Goal: Task Accomplishment & Management: Manage account settings

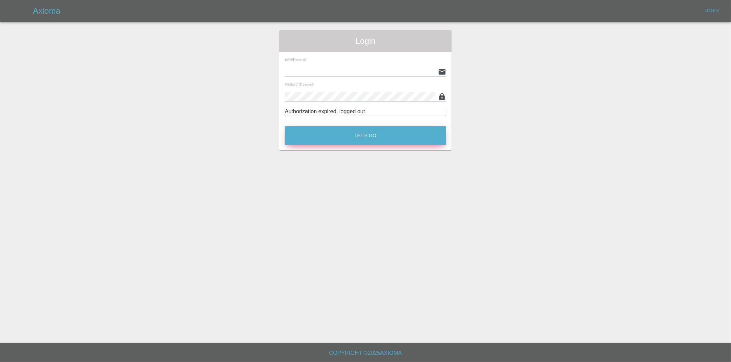
type input "eric.ordano@gmail.com"
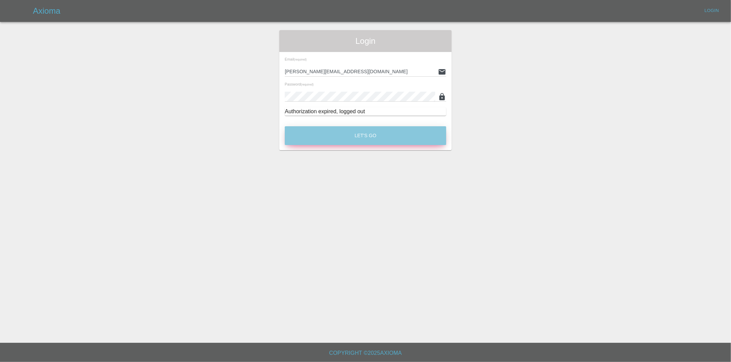
click at [356, 138] on button "Let's Go" at bounding box center [365, 135] width 161 height 19
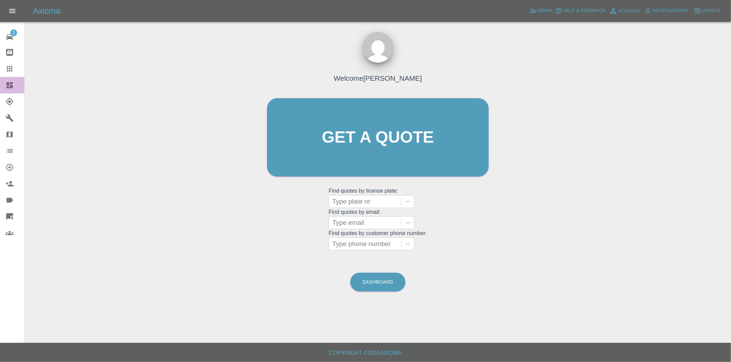
click at [8, 87] on icon at bounding box center [10, 85] width 6 height 6
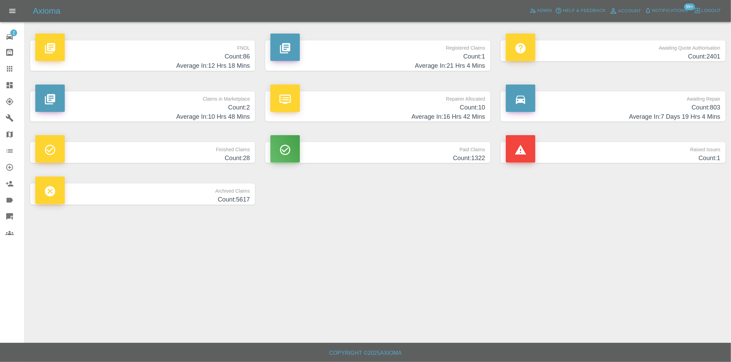
click at [244, 61] on h4 "Count: 86" at bounding box center [142, 56] width 214 height 9
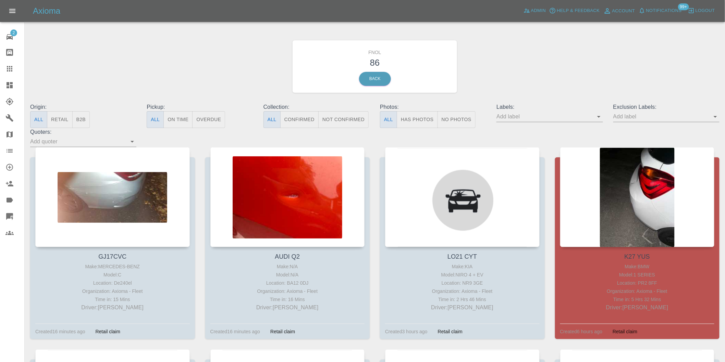
click at [406, 115] on button "Has Photos" at bounding box center [417, 119] width 41 height 17
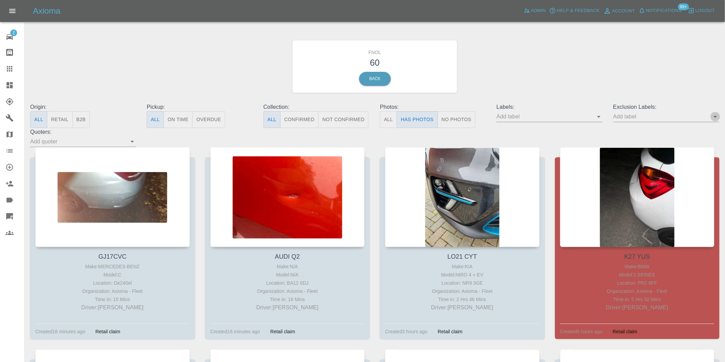
drag, startPoint x: 714, startPoint y: 119, endPoint x: 727, endPoint y: 137, distance: 22.6
click at [714, 119] on icon "Open" at bounding box center [715, 117] width 8 height 8
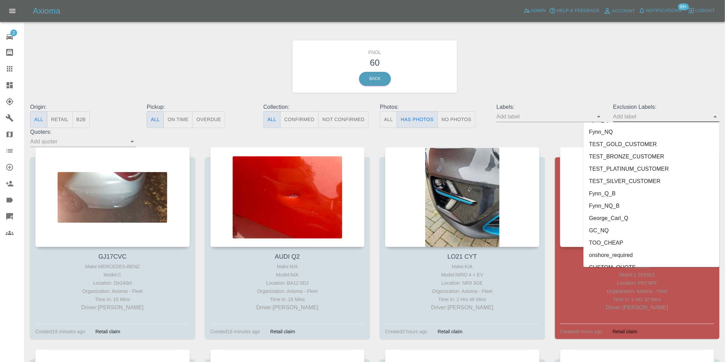
scroll to position [1487, 0]
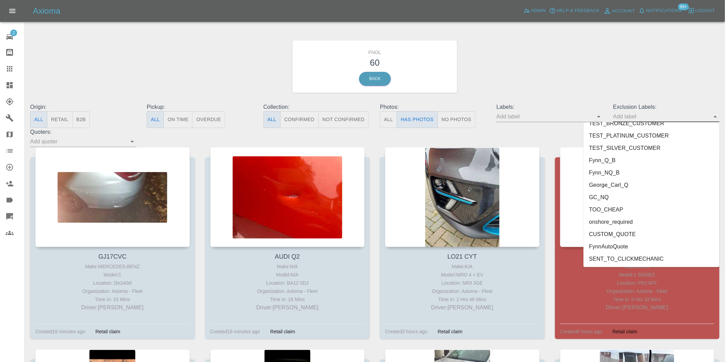
click at [627, 186] on li "George_Carl_Q" at bounding box center [651, 185] width 136 height 12
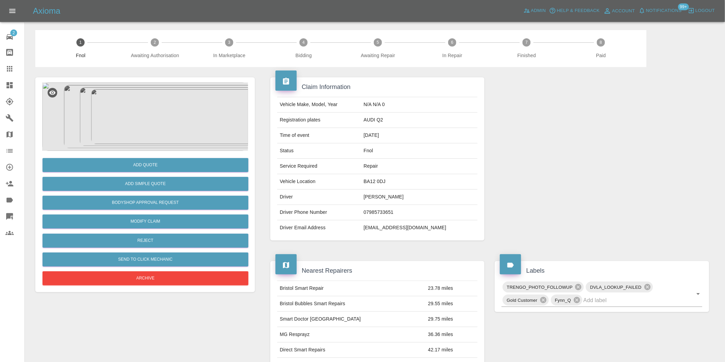
click at [168, 118] on img at bounding box center [145, 117] width 206 height 68
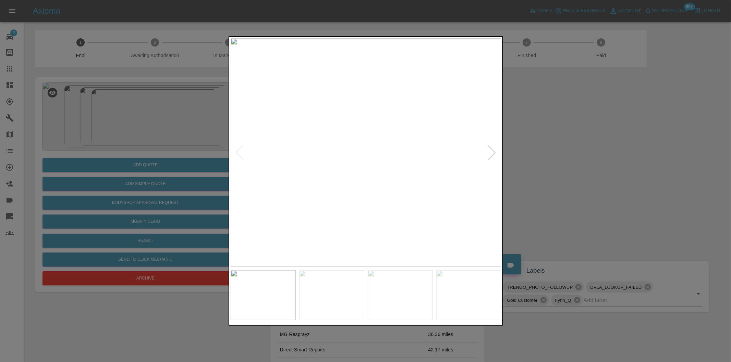
click at [491, 152] on div at bounding box center [491, 152] width 15 height 15
click at [491, 152] on img at bounding box center [366, 152] width 271 height 229
drag, startPoint x: 617, startPoint y: 177, endPoint x: 345, endPoint y: 208, distance: 274.0
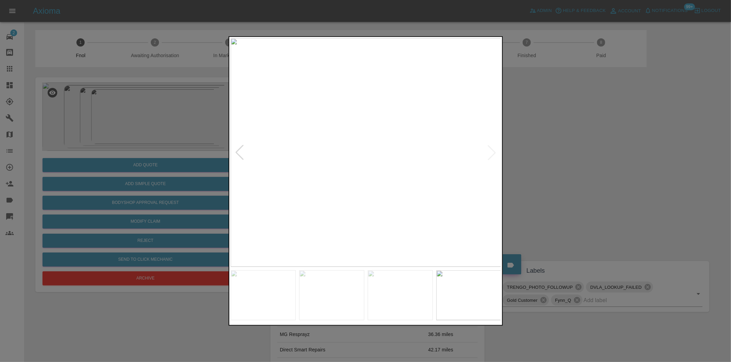
click at [615, 178] on div at bounding box center [365, 181] width 731 height 362
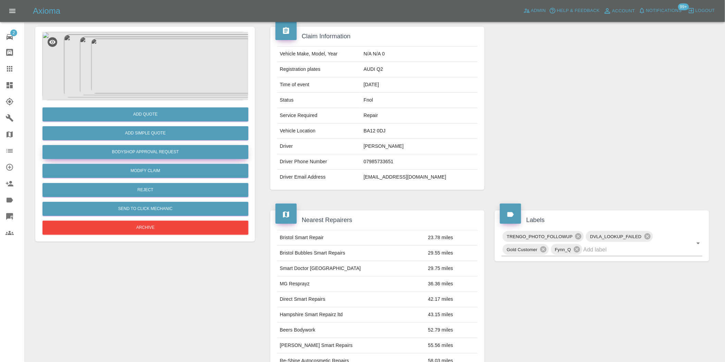
scroll to position [47, 0]
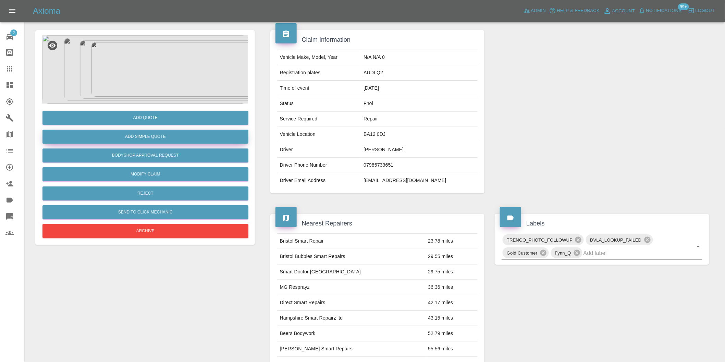
click at [156, 136] on button "Add Simple Quote" at bounding box center [145, 137] width 206 height 14
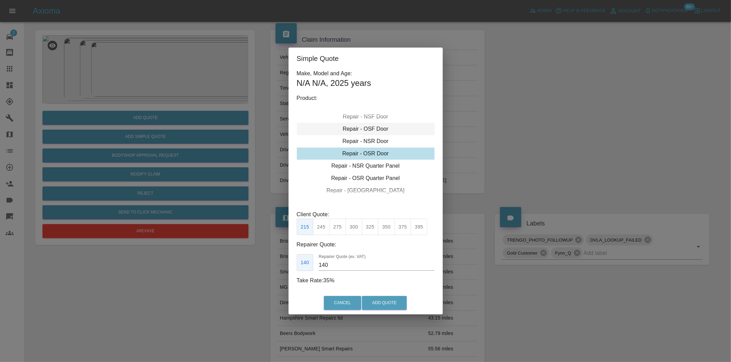
click at [363, 129] on div "Repair - OSF Door" at bounding box center [366, 129] width 138 height 12
drag, startPoint x: 338, startPoint y: 227, endPoint x: 343, endPoint y: 231, distance: 6.1
click at [339, 227] on button "275" at bounding box center [337, 227] width 17 height 17
type input "185"
click at [392, 299] on button "Add Quote" at bounding box center [384, 303] width 45 height 14
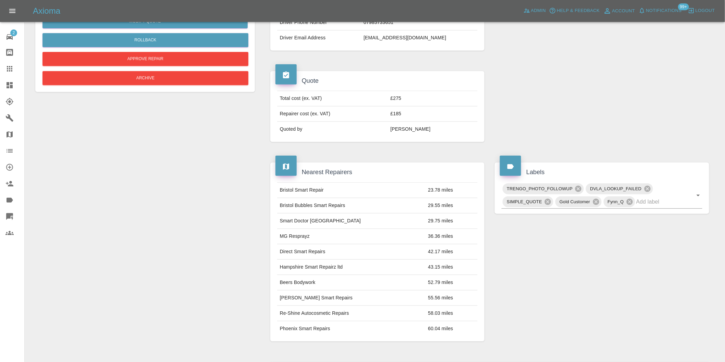
scroll to position [0, 0]
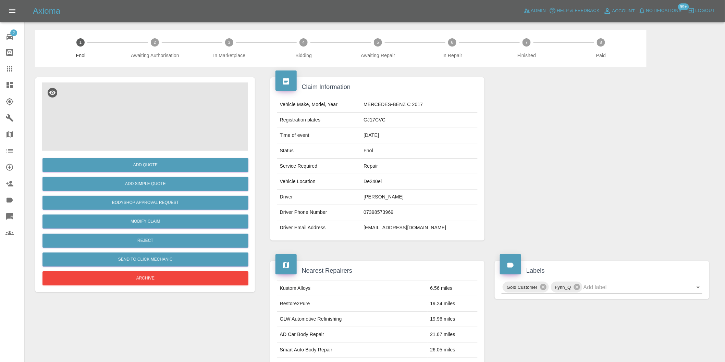
click at [160, 103] on img at bounding box center [145, 117] width 206 height 68
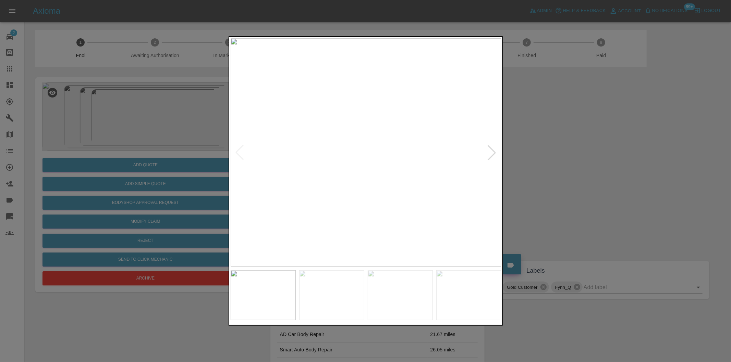
click at [493, 147] on div at bounding box center [491, 152] width 15 height 15
click at [493, 147] on img at bounding box center [366, 152] width 271 height 229
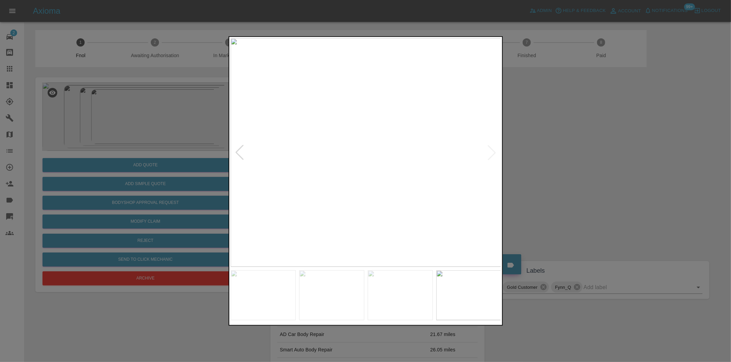
click at [562, 151] on div at bounding box center [365, 181] width 731 height 362
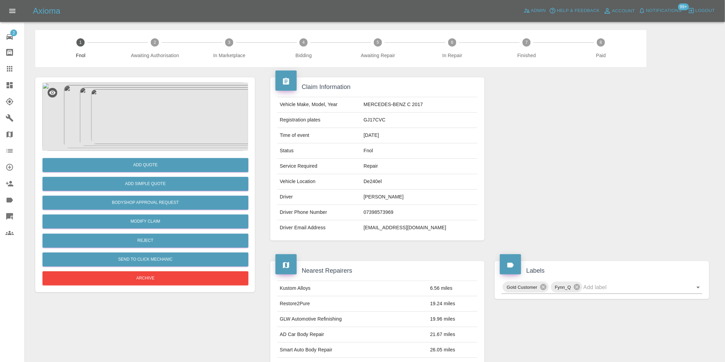
click at [93, 97] on img at bounding box center [145, 117] width 206 height 68
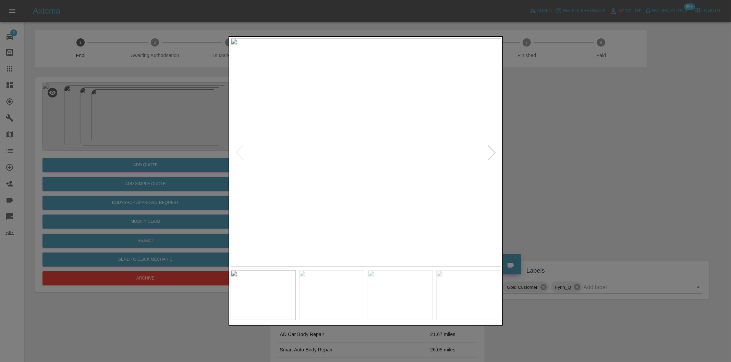
click at [495, 153] on div at bounding box center [491, 152] width 15 height 15
click at [579, 157] on div at bounding box center [365, 181] width 731 height 362
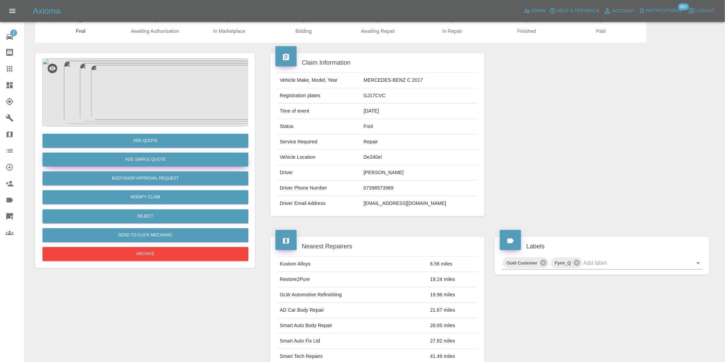
scroll to position [38, 0]
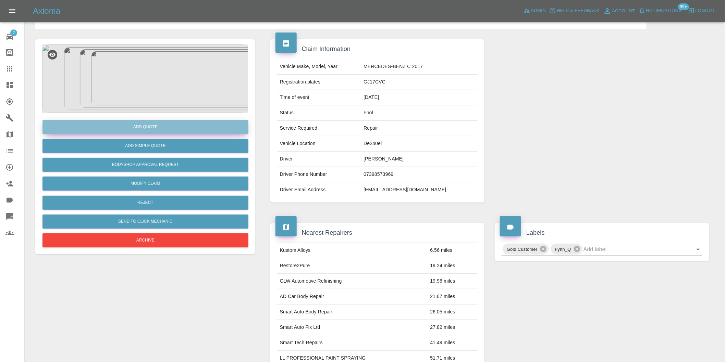
click at [163, 124] on button "Add Quote" at bounding box center [145, 127] width 206 height 14
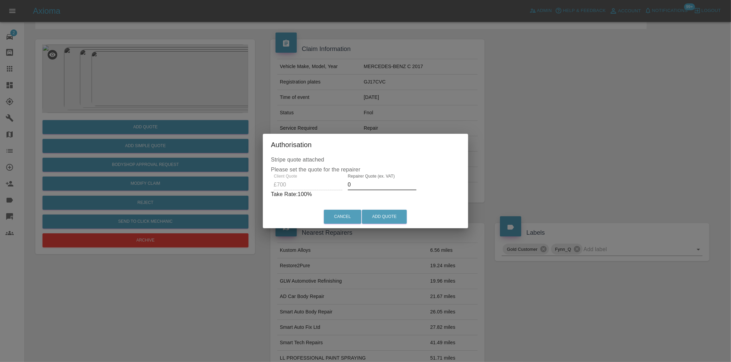
click at [371, 187] on input "0" at bounding box center [382, 184] width 68 height 11
type input "0435"
click at [386, 214] on button "Add Quote" at bounding box center [384, 217] width 45 height 14
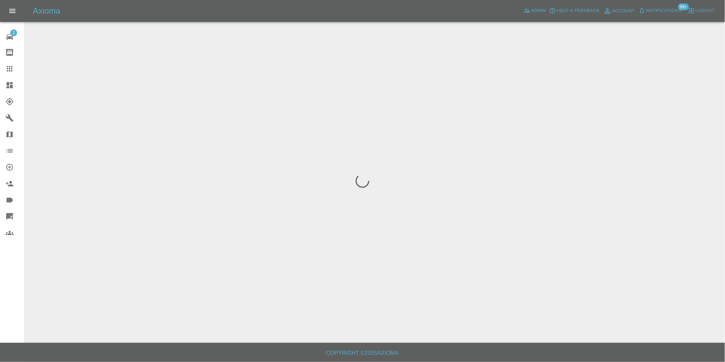
scroll to position [0, 0]
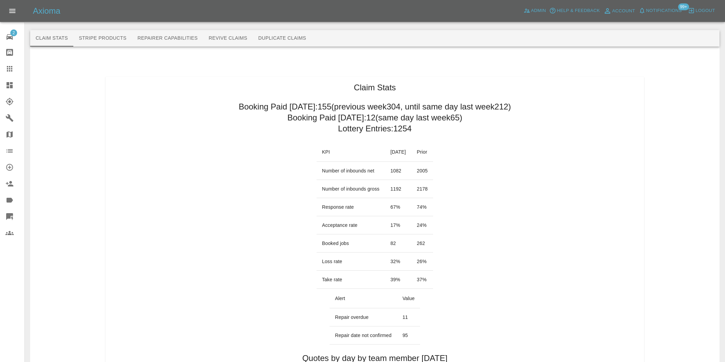
scroll to position [381, 0]
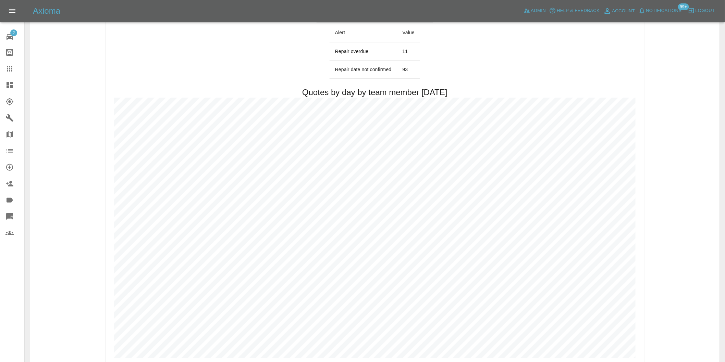
scroll to position [342, 0]
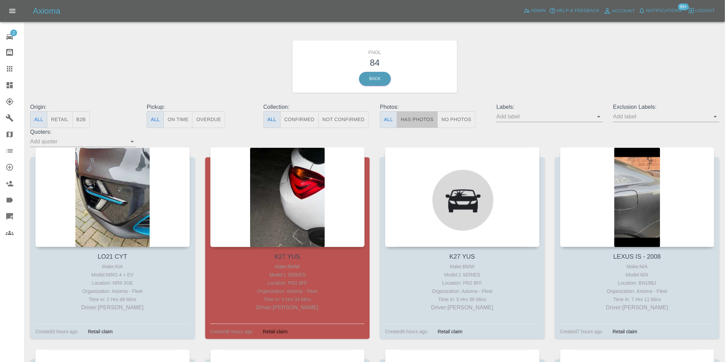
click at [427, 122] on button "Has Photos" at bounding box center [417, 119] width 41 height 17
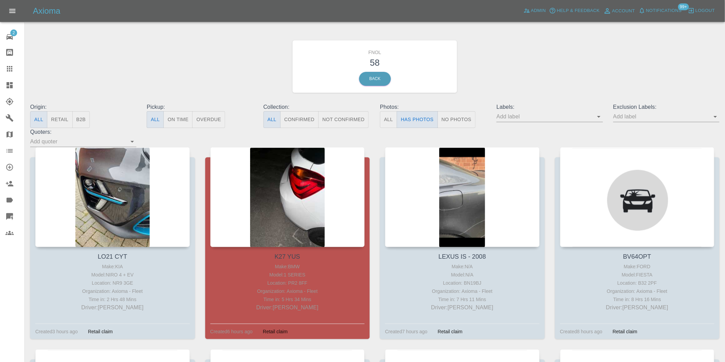
click at [713, 118] on icon "Open" at bounding box center [715, 117] width 8 height 8
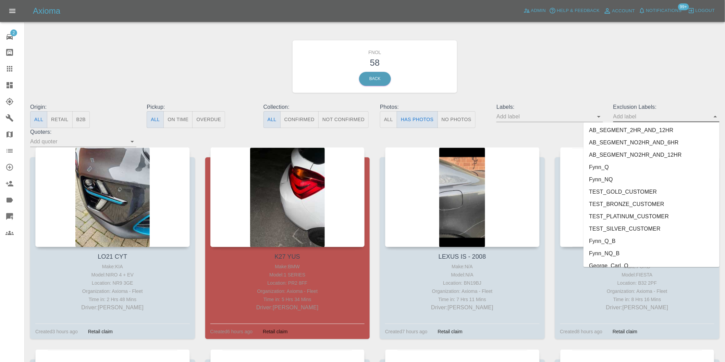
scroll to position [1487, 0]
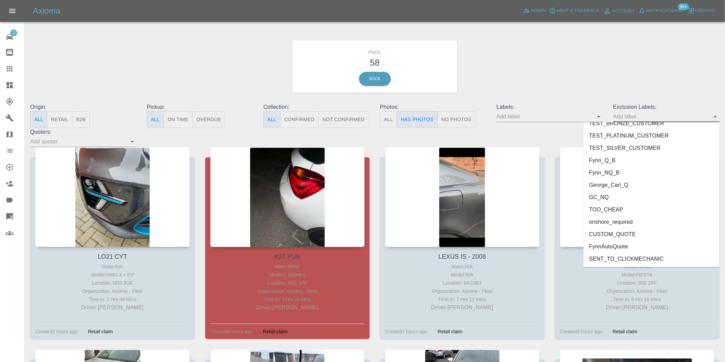
click at [612, 183] on li "George_Carl_Q" at bounding box center [651, 185] width 136 height 12
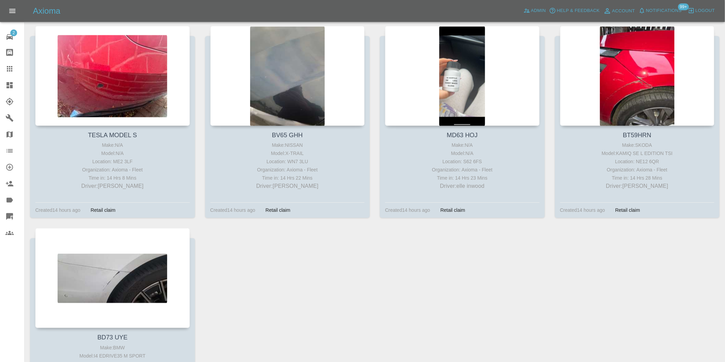
scroll to position [1598, 0]
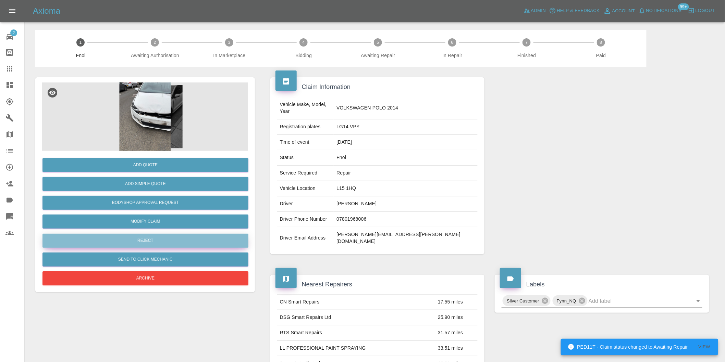
click at [158, 239] on button "Reject" at bounding box center [145, 241] width 206 height 14
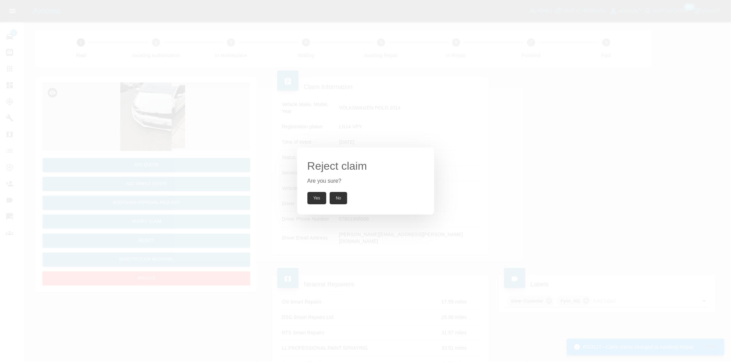
click at [314, 201] on button "Yes" at bounding box center [316, 198] width 19 height 12
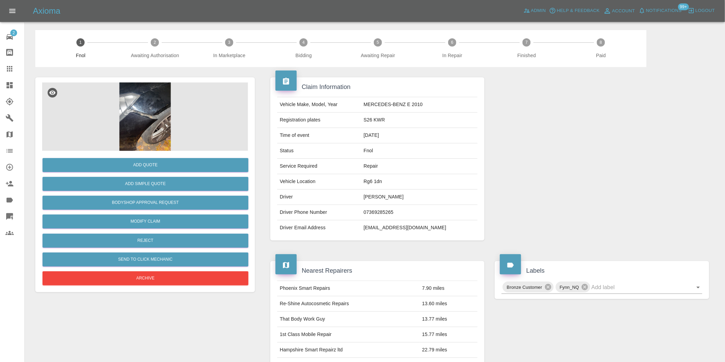
click at [150, 110] on img at bounding box center [145, 117] width 206 height 68
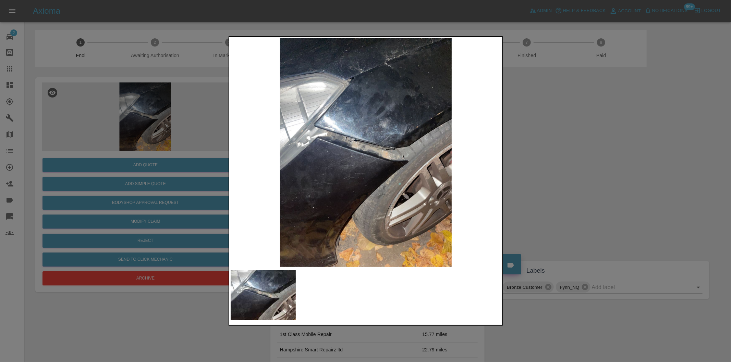
click at [546, 175] on div at bounding box center [365, 181] width 731 height 362
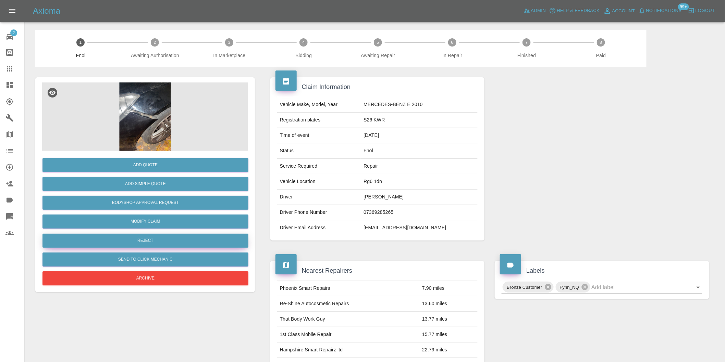
click at [152, 241] on button "Reject" at bounding box center [145, 241] width 206 height 14
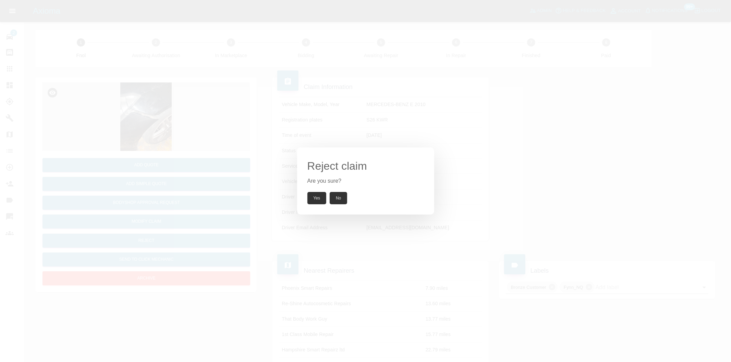
click at [313, 197] on button "Yes" at bounding box center [316, 198] width 19 height 12
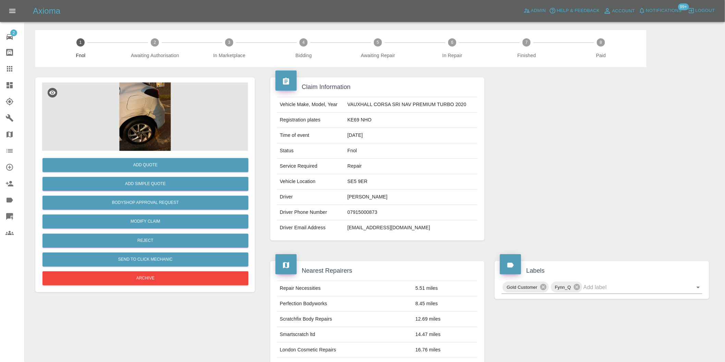
click at [139, 119] on img at bounding box center [145, 117] width 206 height 68
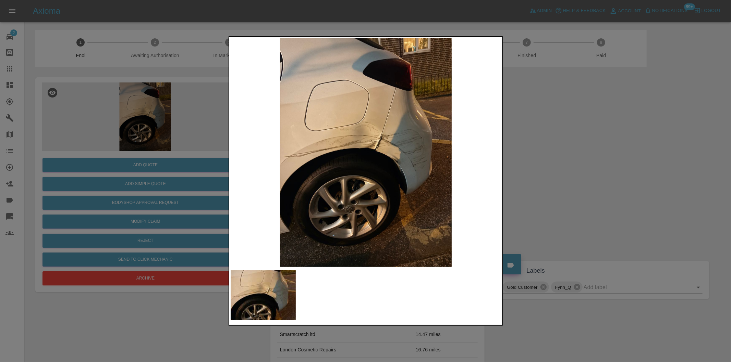
click at [552, 168] on div at bounding box center [365, 181] width 731 height 362
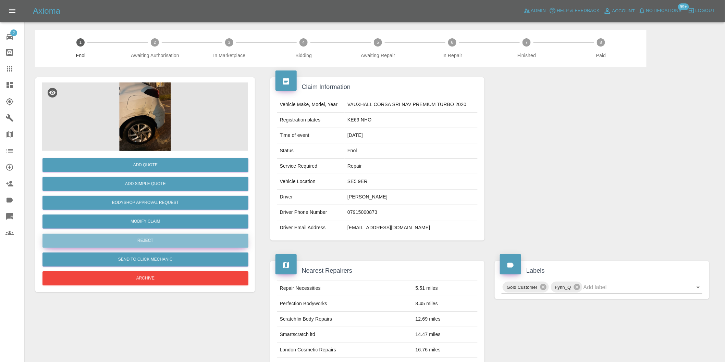
click at [165, 242] on button "Reject" at bounding box center [145, 241] width 206 height 14
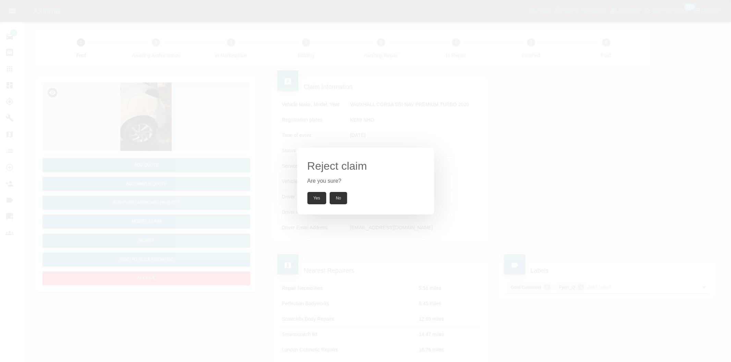
click at [310, 199] on button "Yes" at bounding box center [316, 198] width 19 height 12
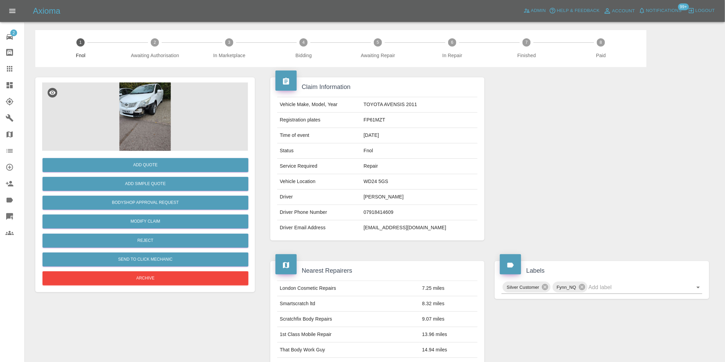
click at [152, 117] on img at bounding box center [145, 117] width 206 height 68
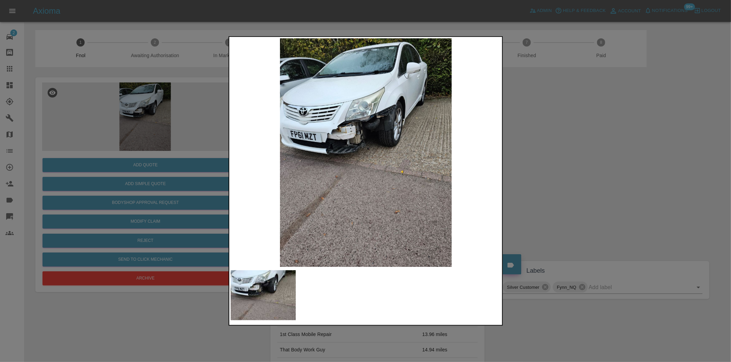
click at [573, 172] on div at bounding box center [365, 181] width 731 height 362
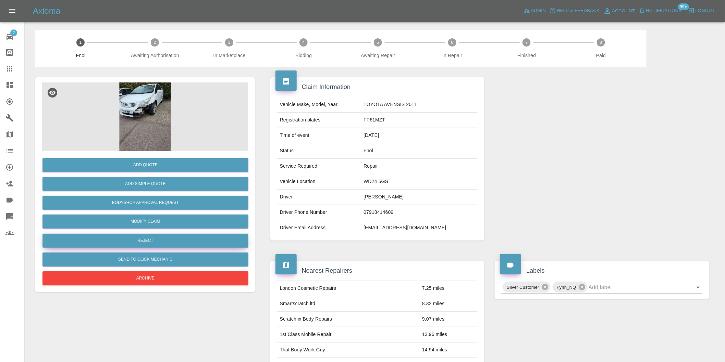
click at [144, 239] on button "Reject" at bounding box center [145, 241] width 206 height 14
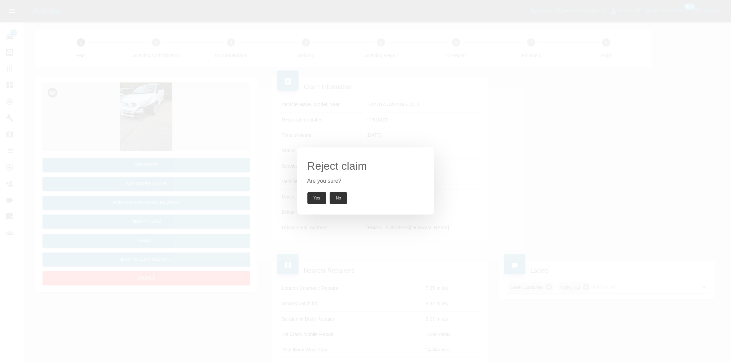
click at [314, 197] on button "Yes" at bounding box center [316, 198] width 19 height 12
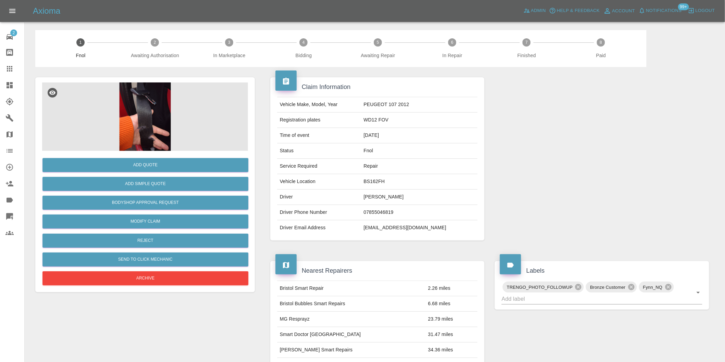
click at [150, 128] on img at bounding box center [145, 117] width 206 height 68
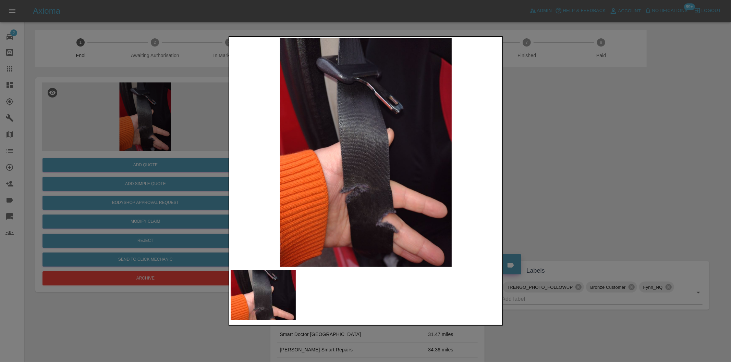
click at [547, 151] on div at bounding box center [365, 181] width 731 height 362
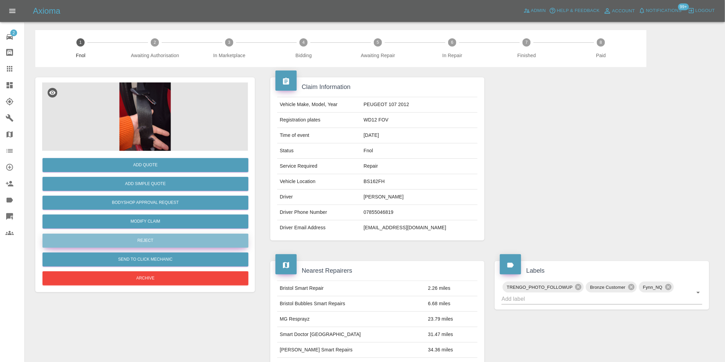
click at [165, 240] on button "Reject" at bounding box center [145, 241] width 206 height 14
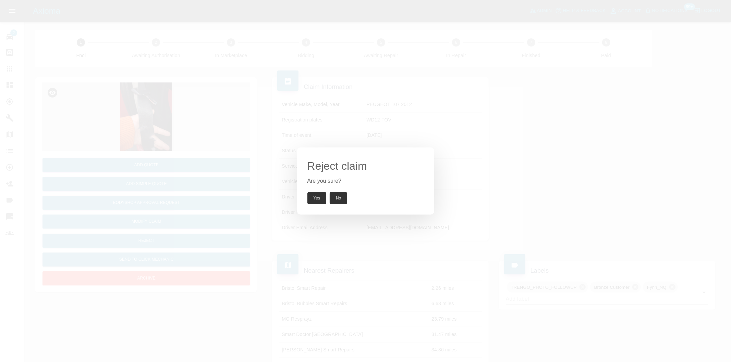
click at [319, 194] on button "Yes" at bounding box center [316, 198] width 19 height 12
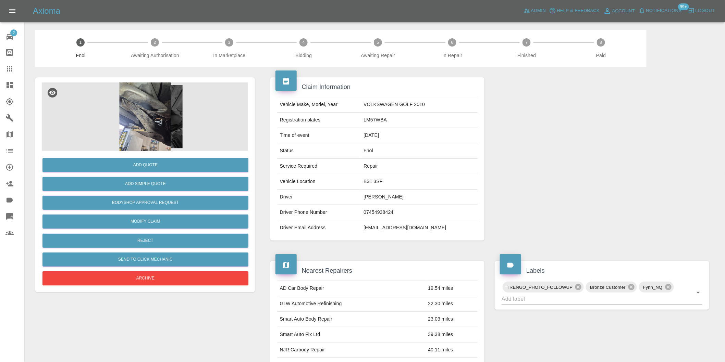
click at [155, 138] on img at bounding box center [145, 117] width 206 height 68
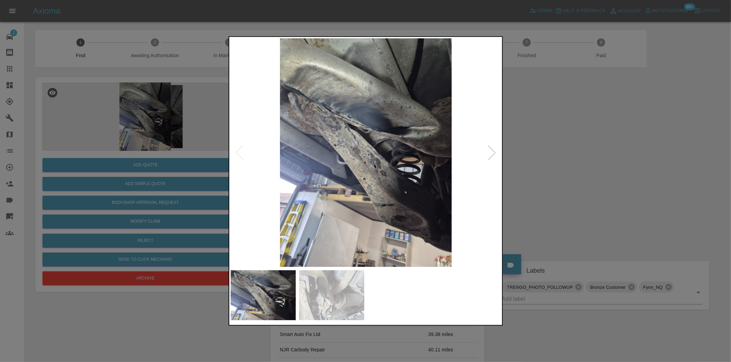
click at [492, 157] on div at bounding box center [491, 152] width 15 height 15
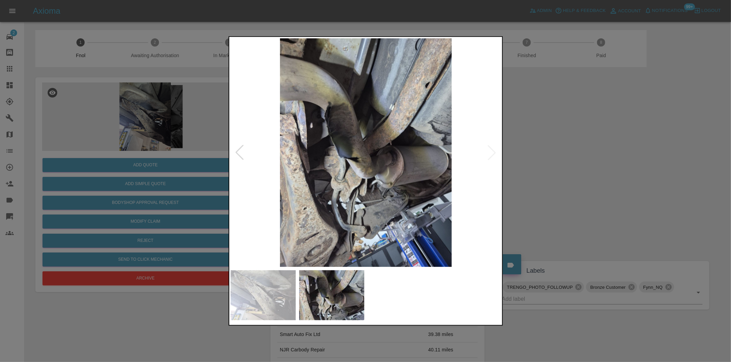
click at [590, 170] on div at bounding box center [365, 181] width 731 height 362
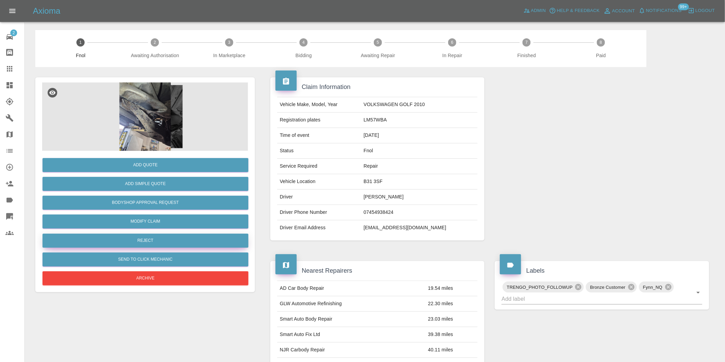
click at [165, 241] on button "Reject" at bounding box center [145, 241] width 206 height 14
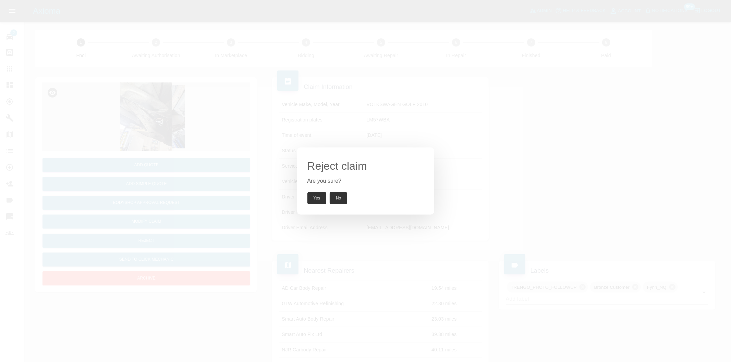
click at [311, 192] on button "Yes" at bounding box center [316, 198] width 19 height 12
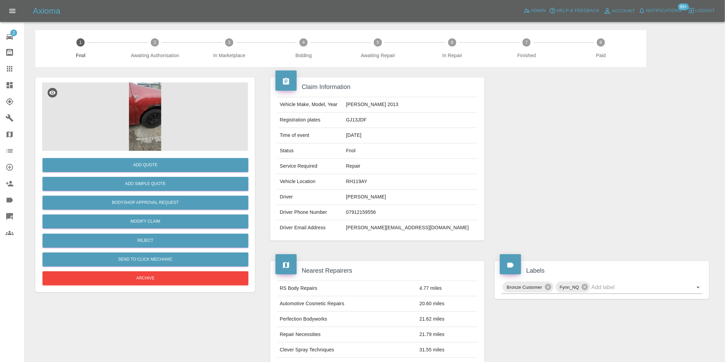
click at [146, 124] on img at bounding box center [145, 117] width 206 height 68
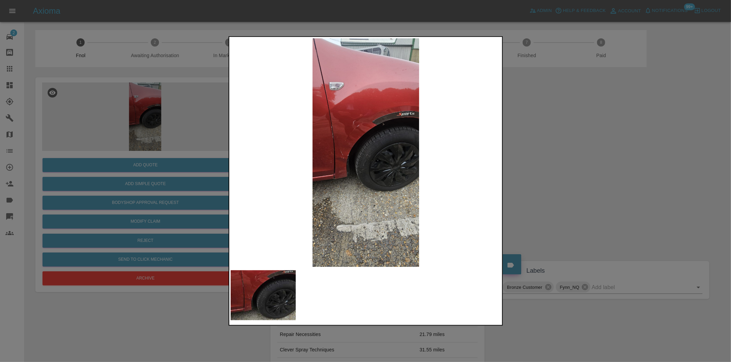
click at [537, 154] on div at bounding box center [365, 181] width 731 height 362
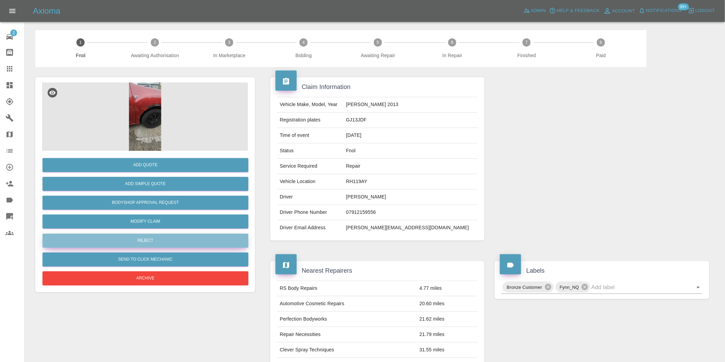
click at [165, 235] on button "Reject" at bounding box center [145, 241] width 206 height 14
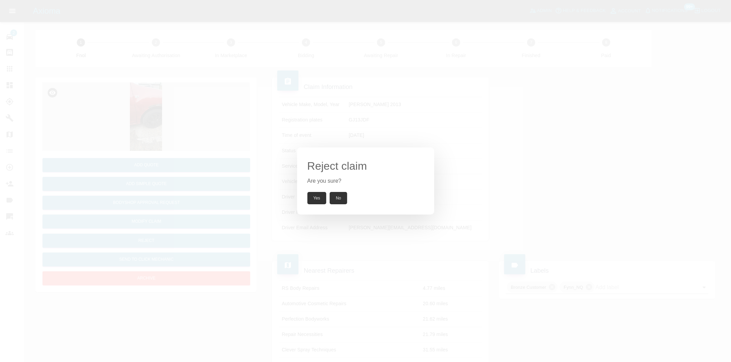
click at [310, 194] on button "Yes" at bounding box center [316, 198] width 19 height 12
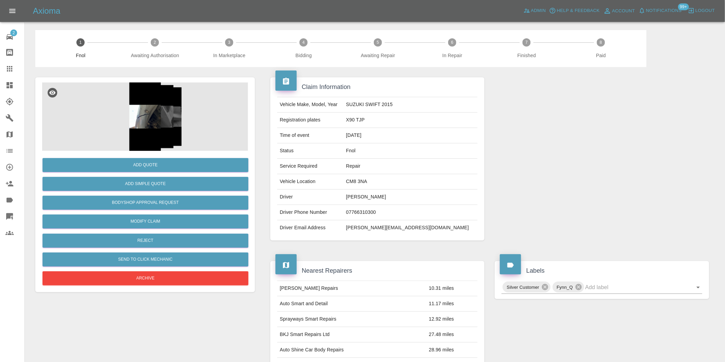
click at [148, 122] on img at bounding box center [145, 117] width 206 height 68
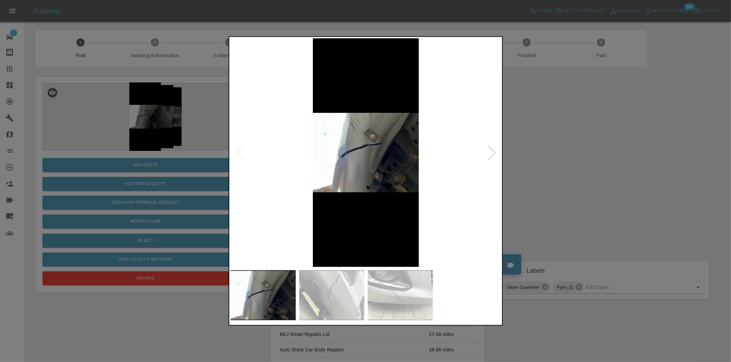
click at [490, 153] on div at bounding box center [491, 152] width 15 height 15
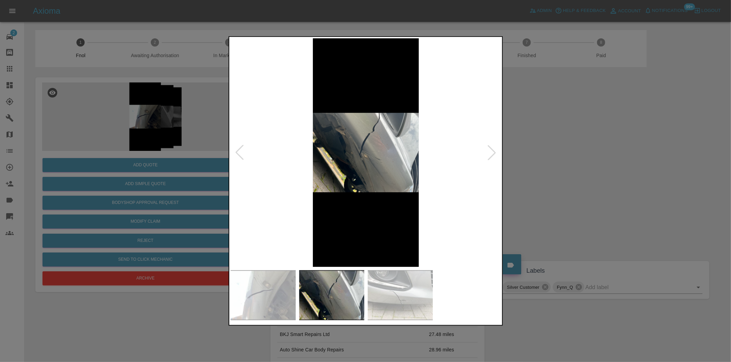
click at [490, 153] on div at bounding box center [491, 152] width 15 height 15
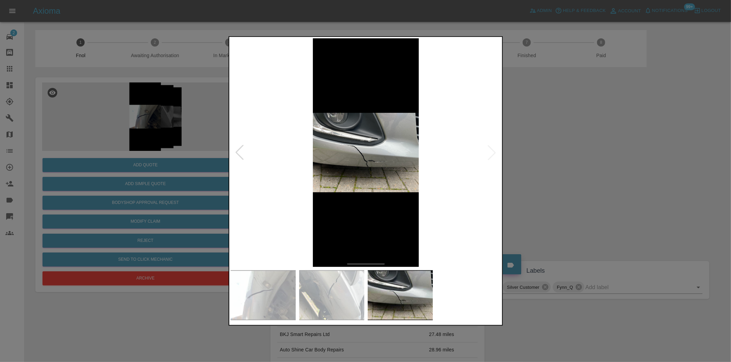
click at [490, 153] on img at bounding box center [366, 152] width 271 height 229
drag, startPoint x: 577, startPoint y: 169, endPoint x: 470, endPoint y: 188, distance: 108.2
click at [576, 169] on div at bounding box center [365, 181] width 731 height 362
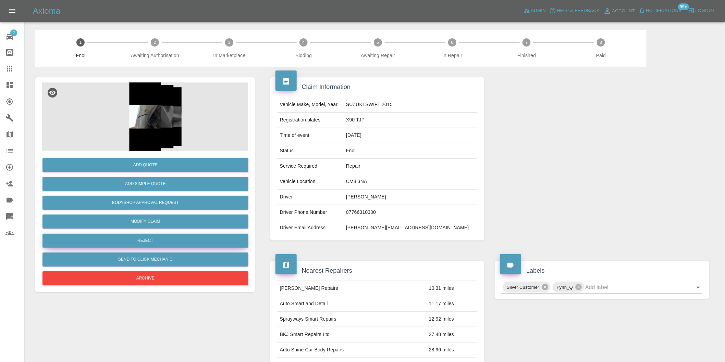
click at [160, 243] on button "Reject" at bounding box center [145, 241] width 206 height 14
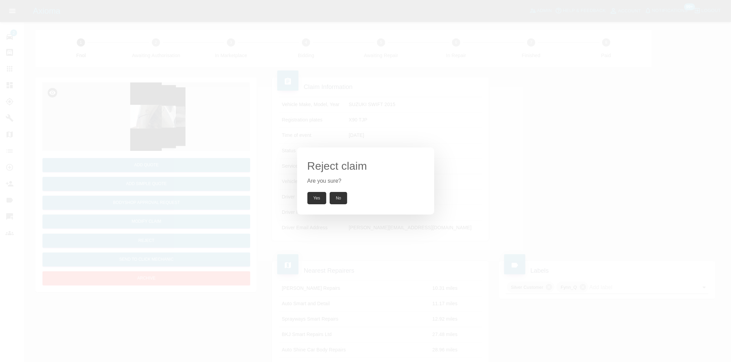
click at [320, 197] on button "Yes" at bounding box center [316, 198] width 19 height 12
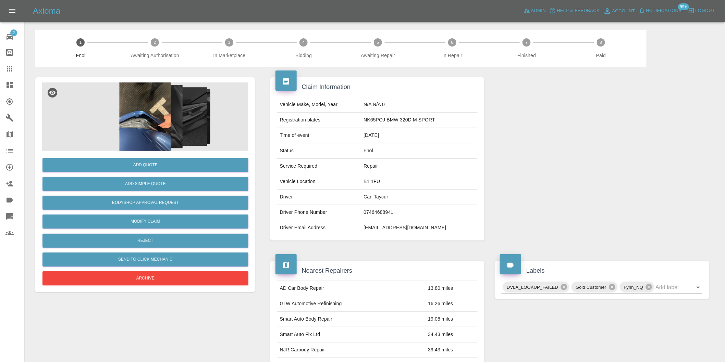
click at [140, 129] on img at bounding box center [145, 117] width 206 height 68
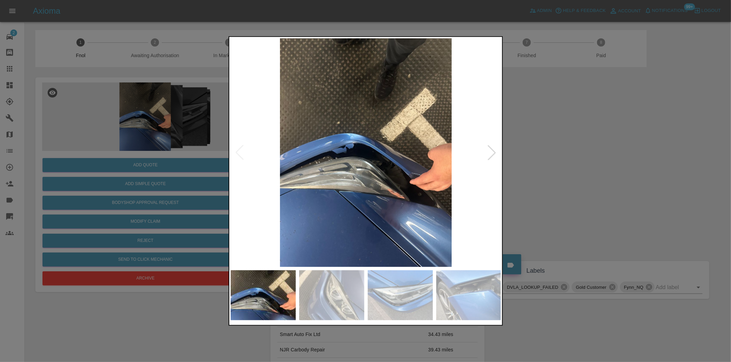
click at [491, 153] on div at bounding box center [491, 152] width 15 height 15
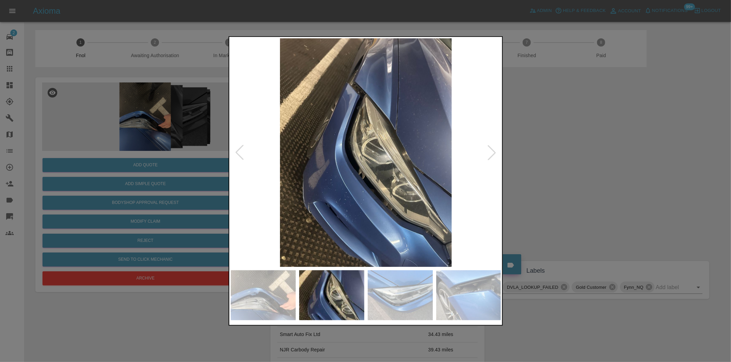
click at [491, 153] on div at bounding box center [491, 152] width 15 height 15
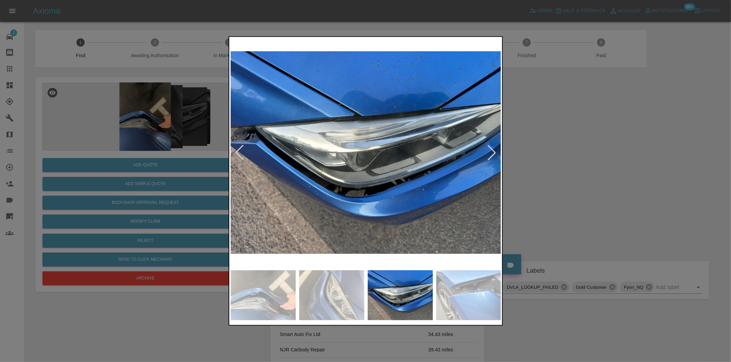
click at [491, 153] on div at bounding box center [491, 152] width 15 height 15
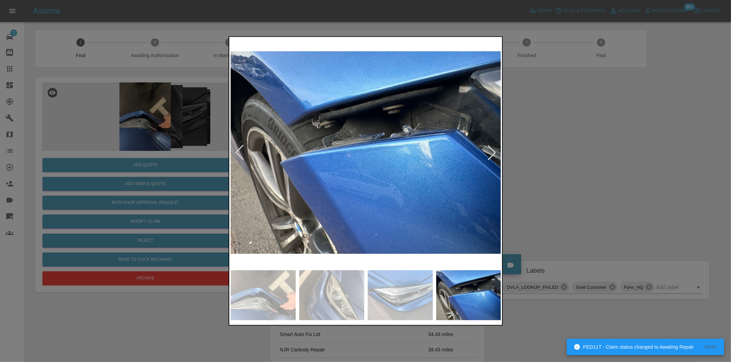
drag, startPoint x: 559, startPoint y: 152, endPoint x: 317, endPoint y: 209, distance: 249.1
click at [559, 153] on div at bounding box center [365, 181] width 731 height 362
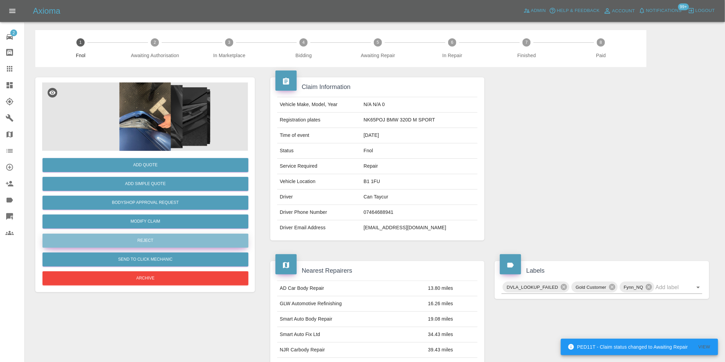
click at [139, 240] on button "Reject" at bounding box center [145, 241] width 206 height 14
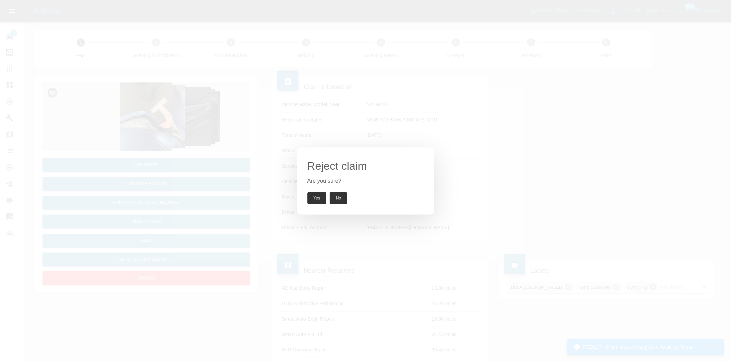
click at [312, 197] on button "Yes" at bounding box center [316, 198] width 19 height 12
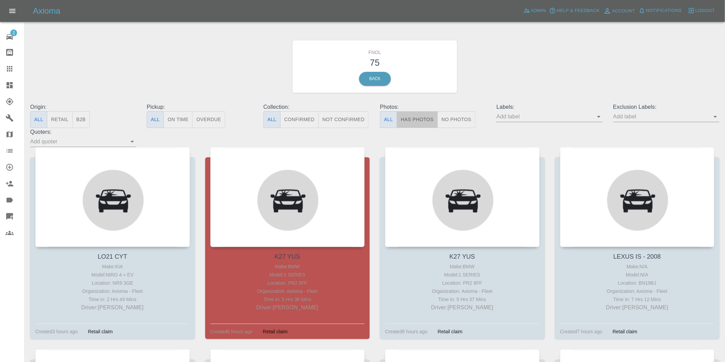
click at [417, 117] on button "Has Photos" at bounding box center [417, 119] width 41 height 17
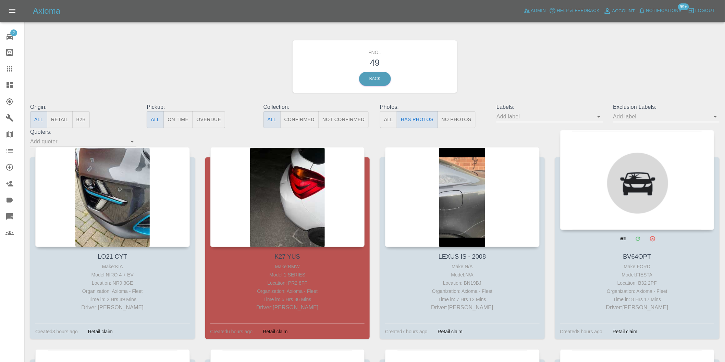
drag, startPoint x: 715, startPoint y: 127, endPoint x: 715, endPoint y: 165, distance: 38.0
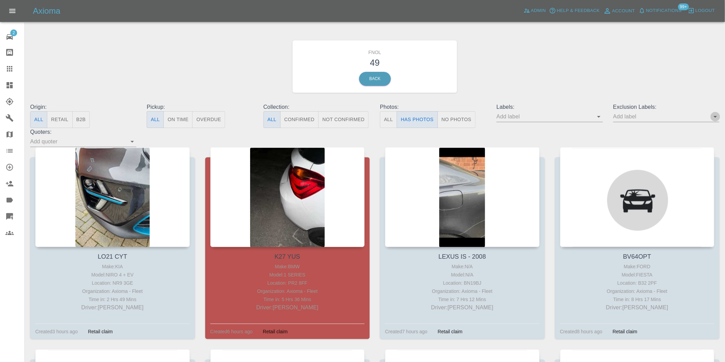
click at [713, 114] on icon "Open" at bounding box center [715, 117] width 8 height 8
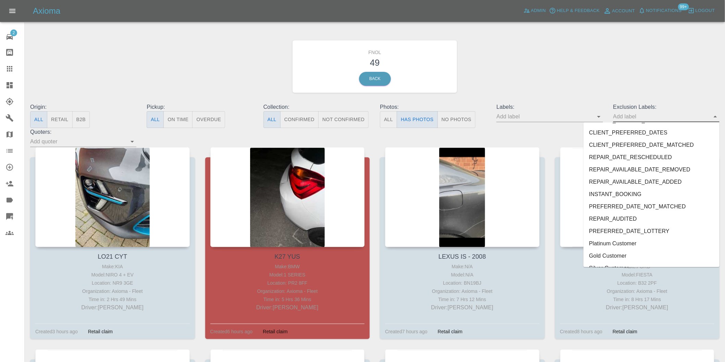
scroll to position [1487, 0]
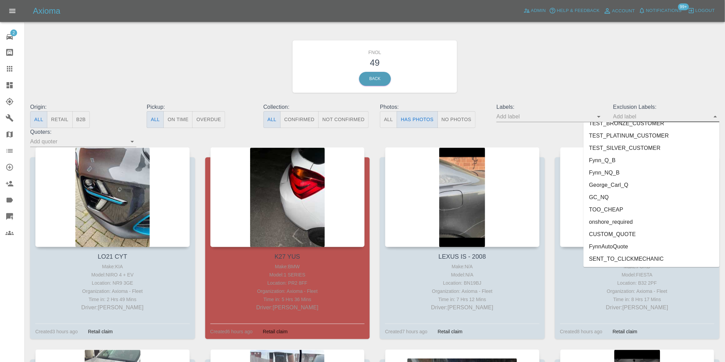
click at [606, 185] on li "George_Carl_Q" at bounding box center [651, 185] width 136 height 12
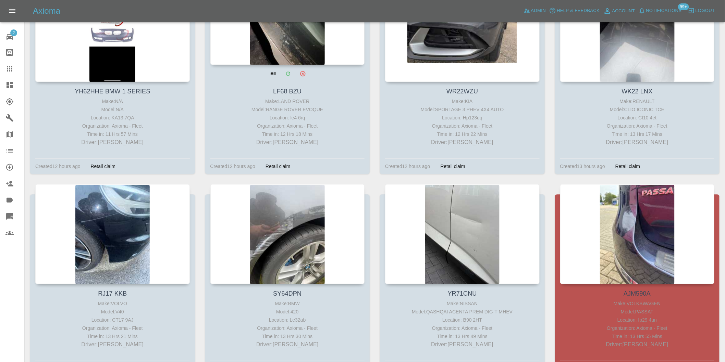
scroll to position [457, 0]
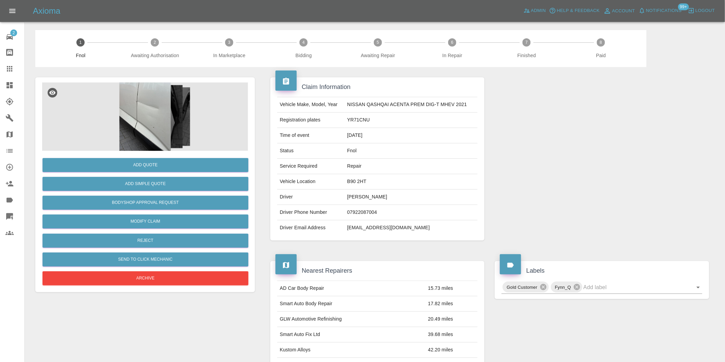
click at [148, 101] on img at bounding box center [145, 117] width 206 height 68
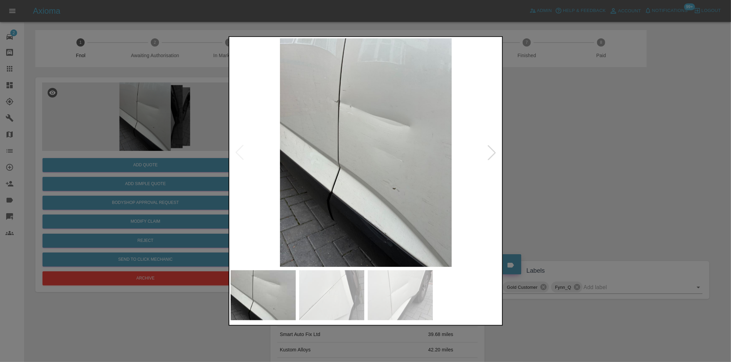
click at [489, 155] on div at bounding box center [491, 152] width 15 height 15
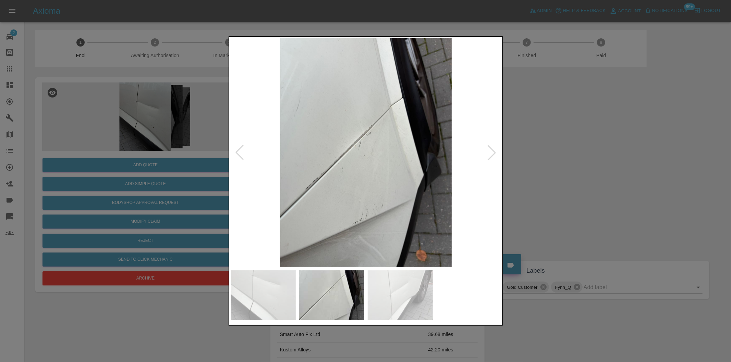
click at [489, 155] on div at bounding box center [491, 152] width 15 height 15
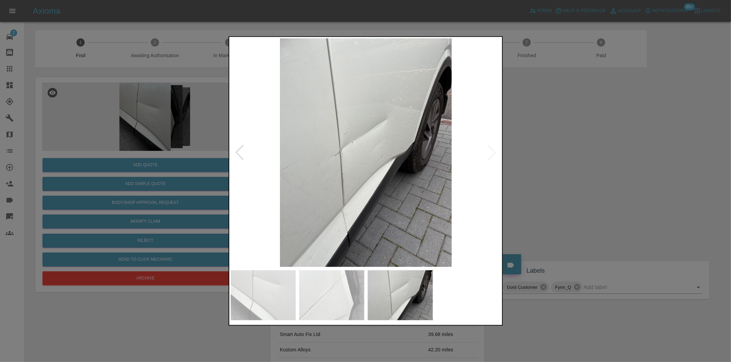
click at [489, 155] on img at bounding box center [366, 152] width 271 height 229
click at [548, 115] on div at bounding box center [365, 181] width 731 height 362
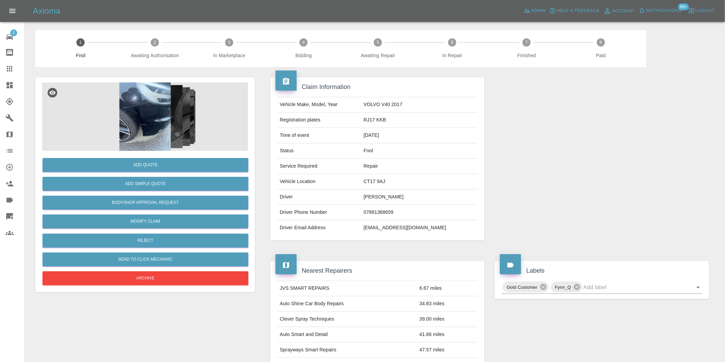
click at [129, 101] on img at bounding box center [145, 117] width 206 height 68
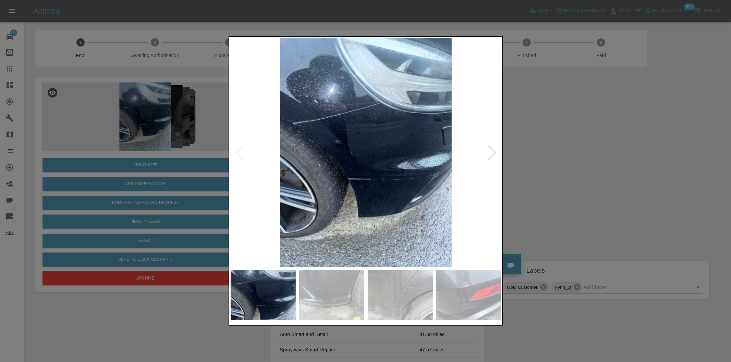
click at [490, 156] on div at bounding box center [491, 152] width 15 height 15
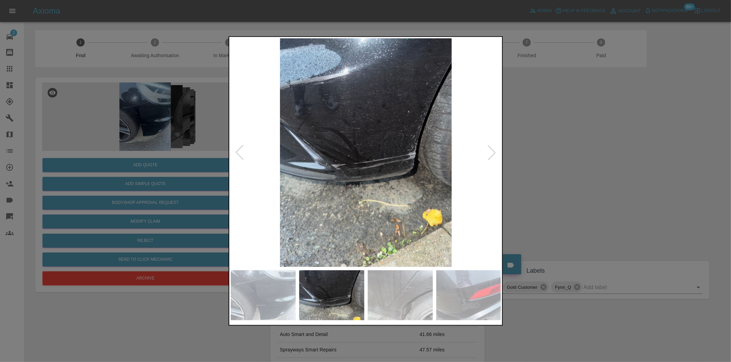
click at [490, 156] on div at bounding box center [491, 152] width 15 height 15
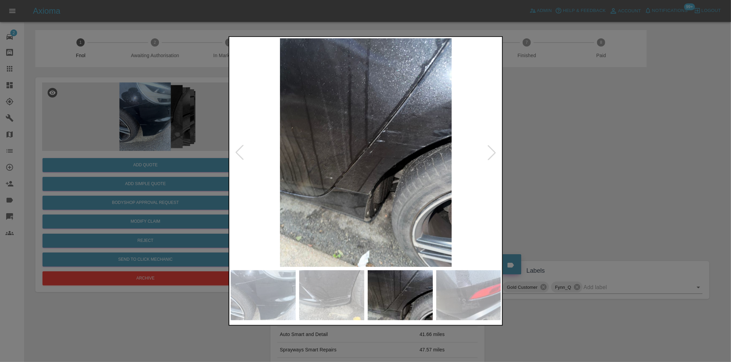
click at [490, 156] on div at bounding box center [491, 152] width 15 height 15
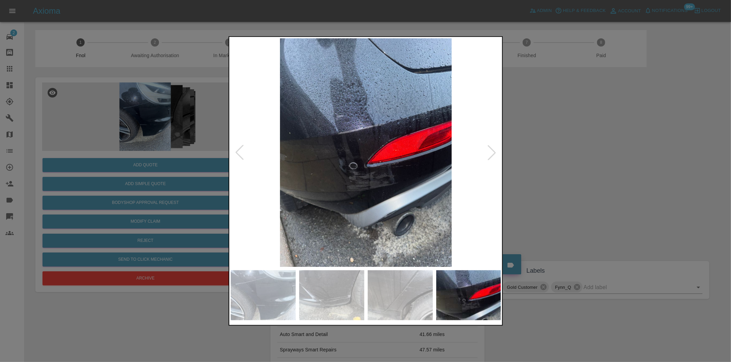
click at [490, 156] on div at bounding box center [491, 152] width 15 height 15
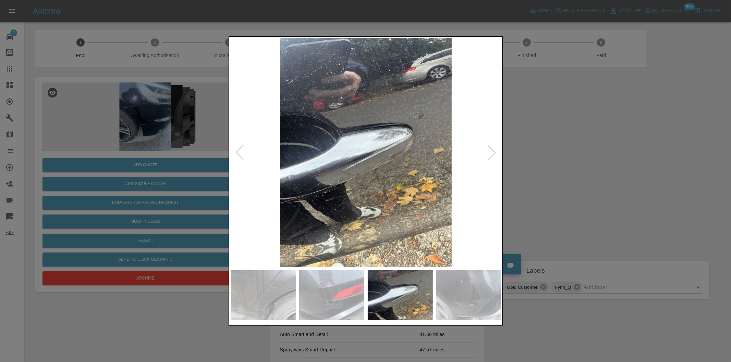
drag, startPoint x: 604, startPoint y: 144, endPoint x: 462, endPoint y: 84, distance: 154.5
click at [603, 144] on div at bounding box center [365, 181] width 731 height 362
